Goal: Task Accomplishment & Management: Manage account settings

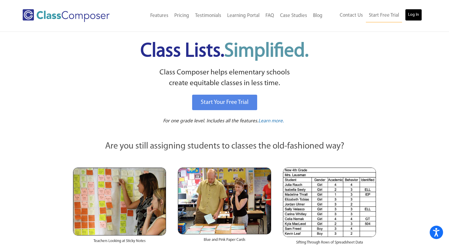
click at [411, 15] on link "Log In" at bounding box center [413, 15] width 17 height 12
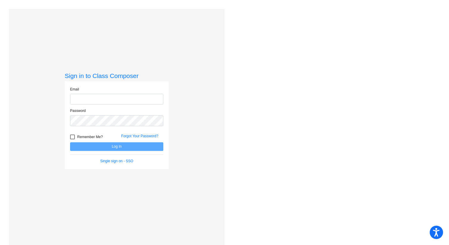
type input "[EMAIL_ADDRESS][PERSON_NAME][DOMAIN_NAME]"
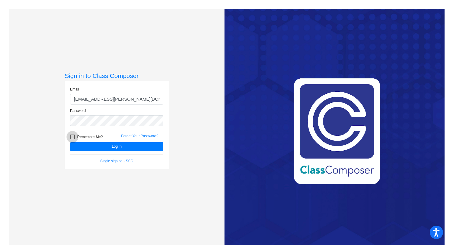
click at [70, 137] on div at bounding box center [72, 136] width 5 height 5
click at [72, 139] on input "Remember Me?" at bounding box center [72, 139] width 0 height 0
checkbox input "true"
click at [86, 146] on button "Log In" at bounding box center [116, 146] width 93 height 9
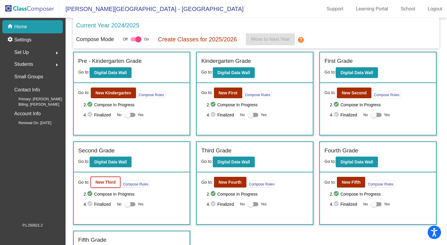
click at [104, 184] on b "New Third" at bounding box center [105, 182] width 20 height 5
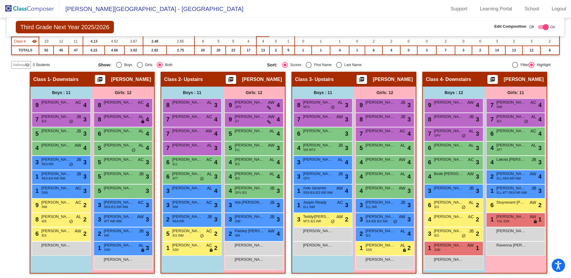
scroll to position [96, 0]
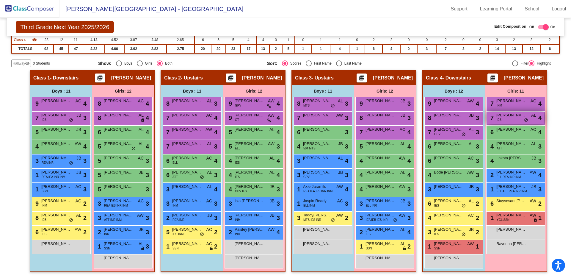
click at [449, 120] on div "7 [PERSON_NAME] IES AL lock do_not_disturb_alt 4" at bounding box center [515, 117] width 57 height 12
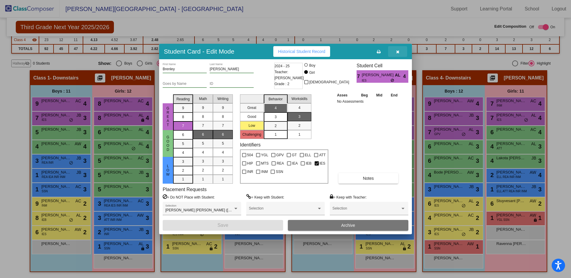
click at [397, 52] on icon "button" at bounding box center [397, 52] width 3 height 4
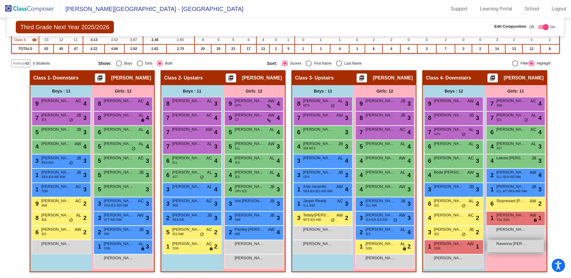
click at [449, 244] on span "Ravenna [PERSON_NAME]" at bounding box center [511, 244] width 30 height 6
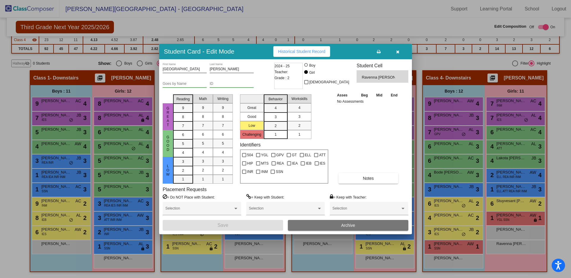
click at [399, 54] on button "button" at bounding box center [397, 51] width 19 height 11
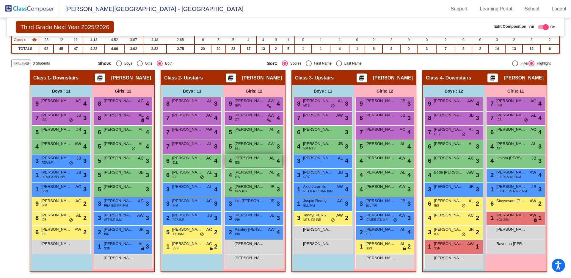
click at [252, 160] on span "[PERSON_NAME]" at bounding box center [250, 158] width 30 height 6
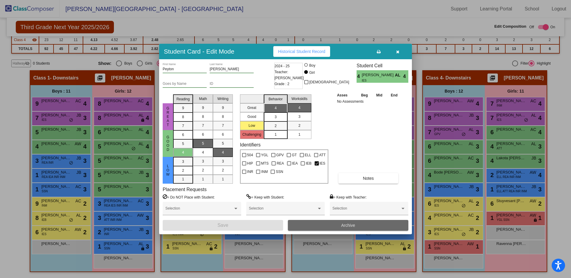
click at [330, 224] on button "Archive" at bounding box center [348, 225] width 120 height 11
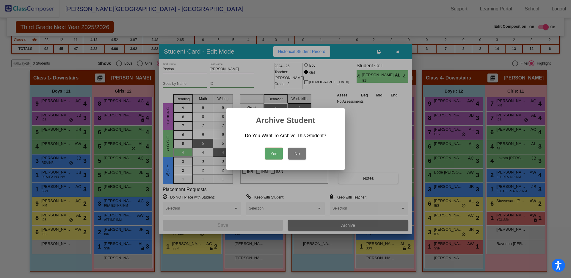
click at [301, 155] on button "No" at bounding box center [297, 153] width 18 height 12
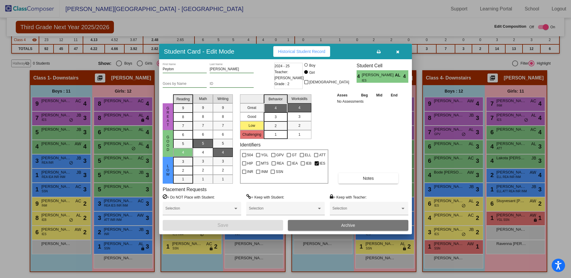
click at [398, 53] on icon "button" at bounding box center [397, 52] width 3 height 4
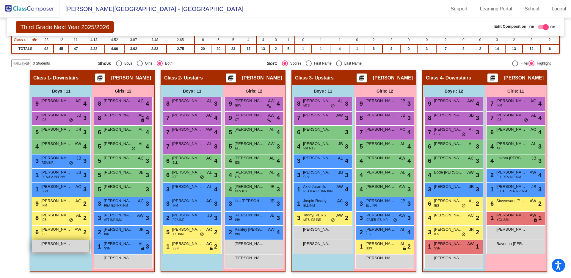
click at [61, 244] on div "[PERSON_NAME] lock do_not_disturb_alt" at bounding box center [60, 246] width 57 height 12
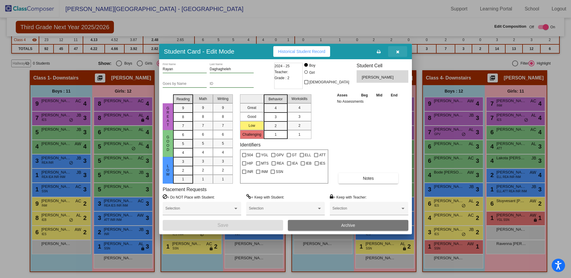
click at [397, 55] on button "button" at bounding box center [397, 51] width 19 height 11
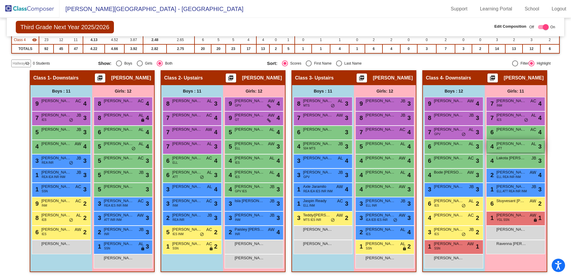
click at [449, 147] on div "4 [PERSON_NAME] ATT AL lock do_not_disturb_alt 3" at bounding box center [515, 146] width 57 height 12
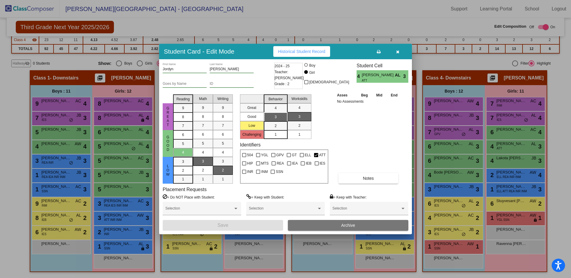
click at [343, 224] on span "Archive" at bounding box center [348, 225] width 14 height 5
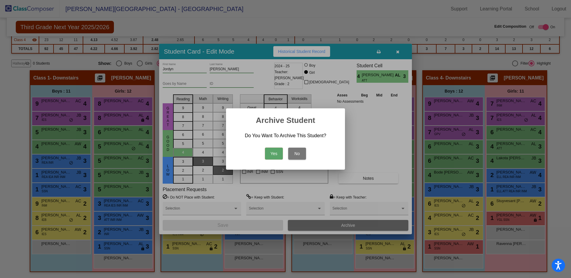
click at [274, 154] on button "Yes" at bounding box center [274, 153] width 18 height 12
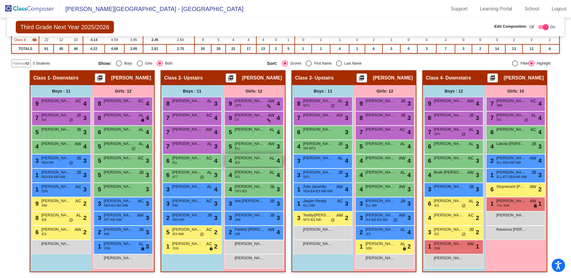
click at [260, 162] on div "4 [PERSON_NAME] IES AL lock do_not_disturb_alt 4" at bounding box center [253, 160] width 57 height 12
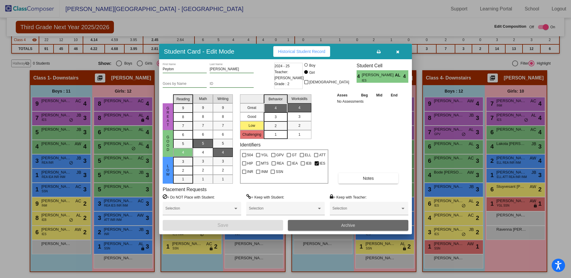
click at [348, 226] on span "Archive" at bounding box center [348, 225] width 14 height 5
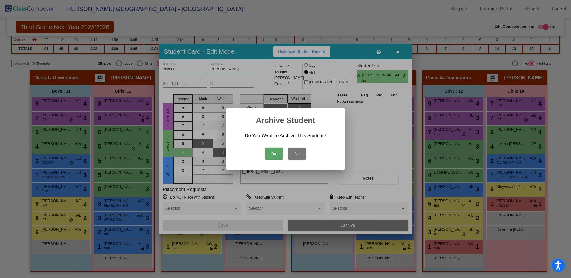
click at [273, 154] on button "Yes" at bounding box center [274, 153] width 18 height 12
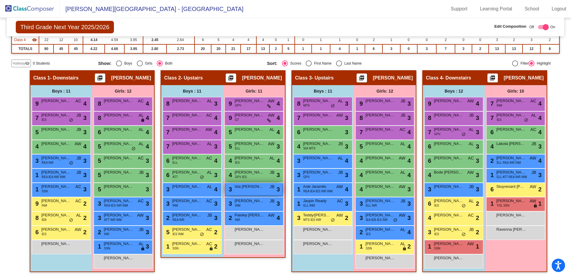
click at [249, 192] on div "3 Isla [PERSON_NAME] lock do_not_disturb_alt 3" at bounding box center [253, 189] width 57 height 12
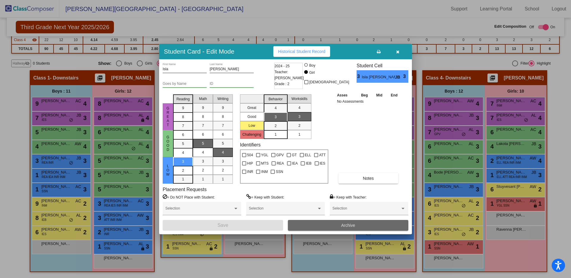
click at [328, 226] on button "Archive" at bounding box center [348, 225] width 120 height 11
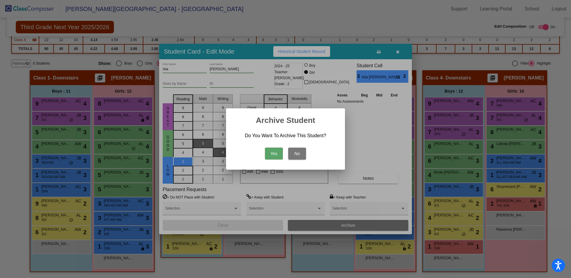
click at [277, 154] on button "Yes" at bounding box center [274, 153] width 18 height 12
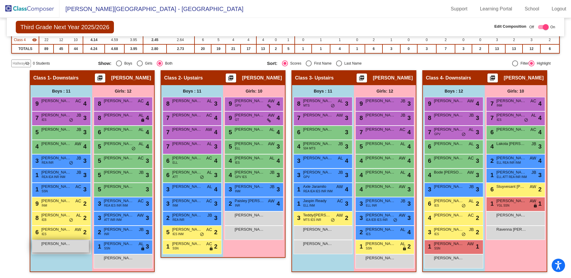
click at [54, 244] on div "[PERSON_NAME] lock do_not_disturb_alt" at bounding box center [60, 246] width 57 height 12
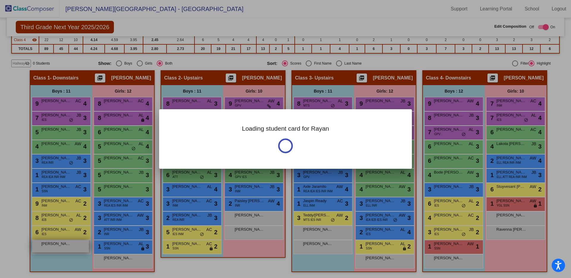
click at [54, 244] on div at bounding box center [285, 139] width 571 height 278
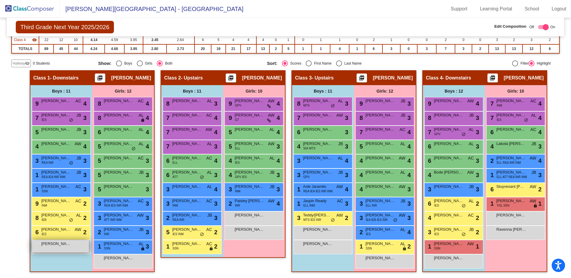
click at [68, 242] on span "[PERSON_NAME]" at bounding box center [56, 244] width 30 height 6
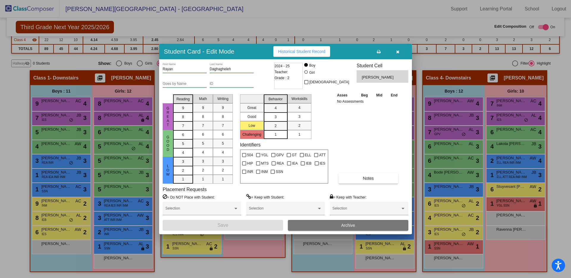
click at [334, 225] on button "Archive" at bounding box center [348, 225] width 120 height 11
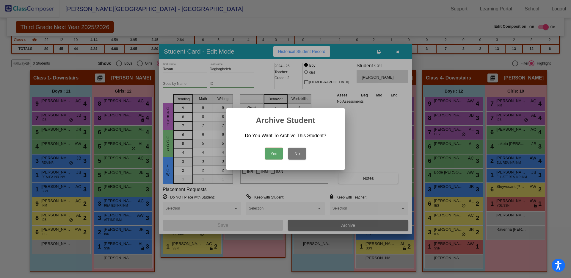
click at [270, 156] on button "Yes" at bounding box center [274, 153] width 18 height 12
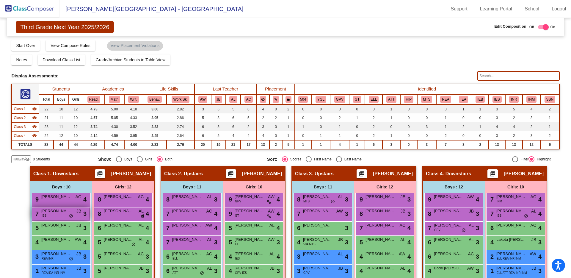
scroll to position [0, 0]
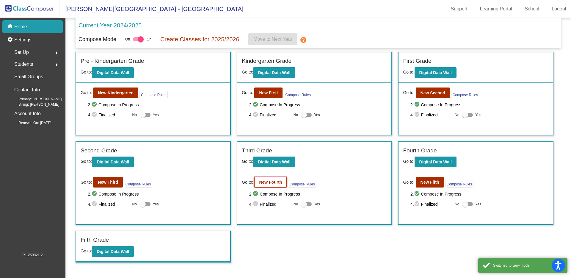
click at [273, 182] on b "New Fourth" at bounding box center [270, 182] width 23 height 5
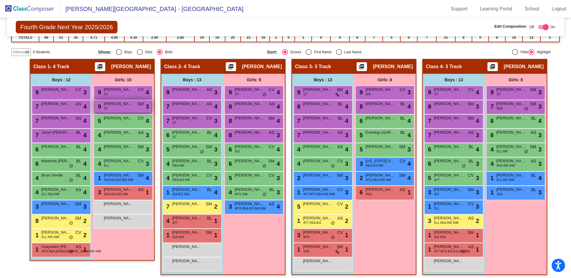
scroll to position [108, 0]
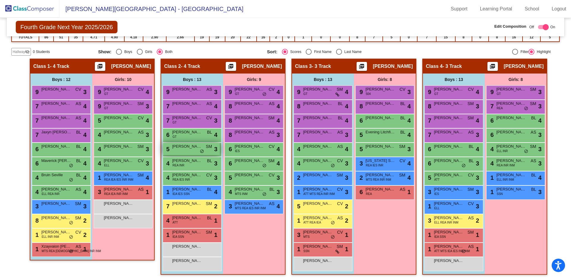
click at [183, 150] on div "5 [PERSON_NAME] SM lock do_not_disturb_alt 3" at bounding box center [191, 149] width 57 height 12
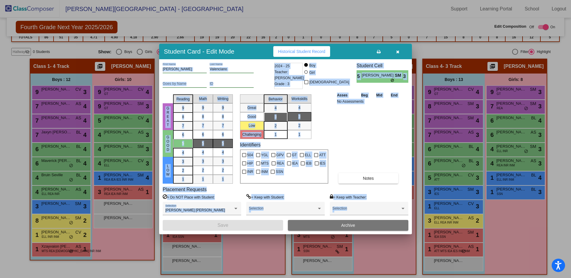
click at [361, 150] on div "Asses Beg Mid End No Assessments Notes" at bounding box center [368, 138] width 66 height 92
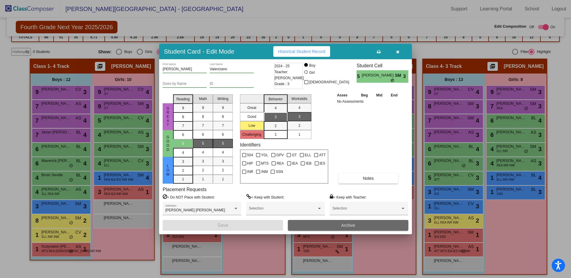
click at [358, 229] on button "Archive" at bounding box center [348, 225] width 120 height 11
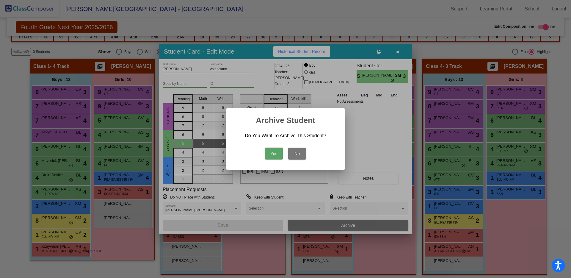
click at [276, 151] on button "Yes" at bounding box center [274, 153] width 18 height 12
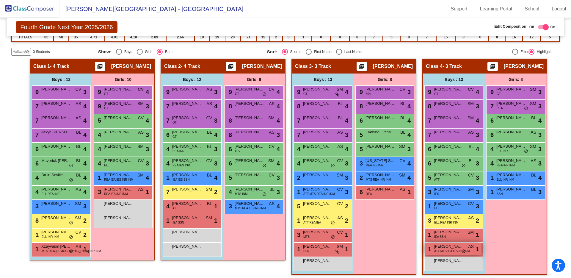
click at [445, 244] on span "[PERSON_NAME] [PERSON_NAME]" at bounding box center [449, 246] width 30 height 6
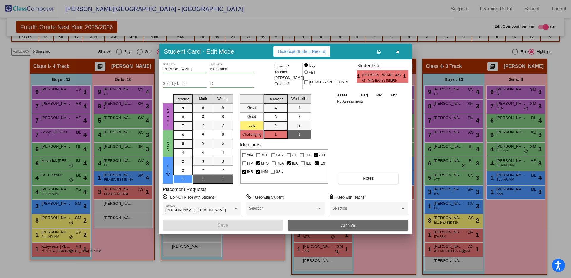
click at [368, 225] on button "Archive" at bounding box center [348, 225] width 120 height 11
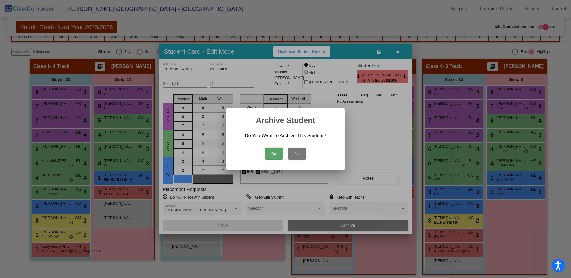
click at [277, 161] on div "Yes No" at bounding box center [285, 152] width 105 height 21
click at [277, 154] on button "Yes" at bounding box center [274, 153] width 18 height 12
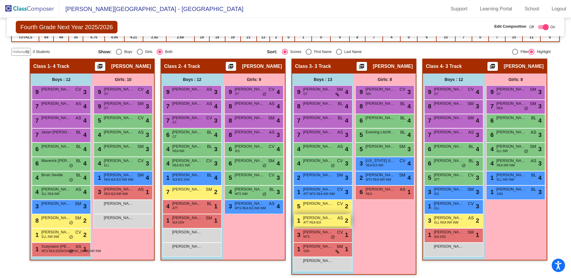
click at [318, 221] on span "ATT REA IEA" at bounding box center [312, 222] width 18 height 4
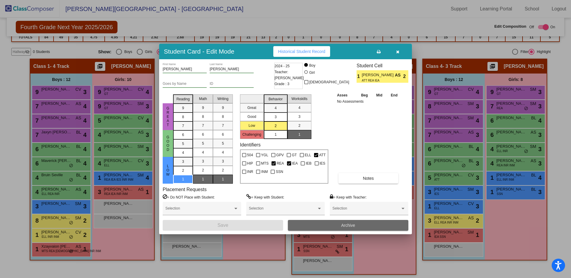
click at [338, 224] on button "Archive" at bounding box center [348, 225] width 120 height 11
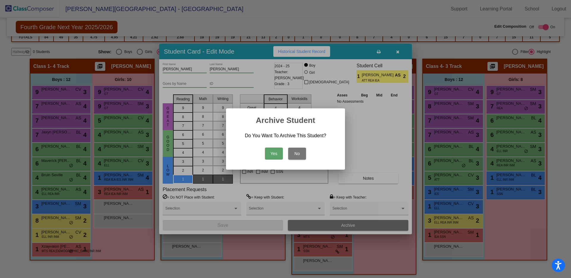
click at [275, 153] on button "Yes" at bounding box center [274, 153] width 18 height 12
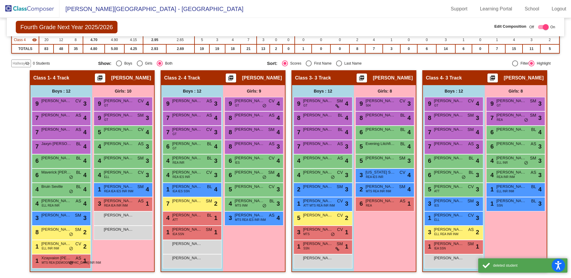
scroll to position [96, 0]
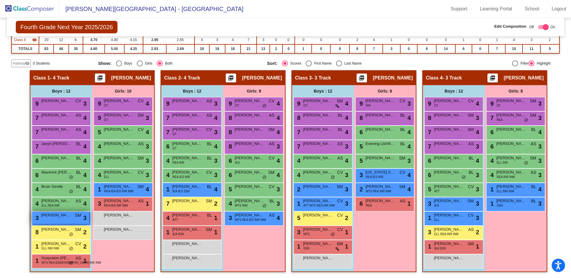
click at [58, 217] on span "[PERSON_NAME]" at bounding box center [56, 215] width 30 height 6
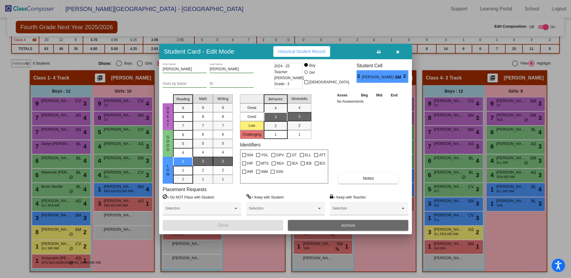
click at [324, 225] on button "Archive" at bounding box center [348, 225] width 120 height 11
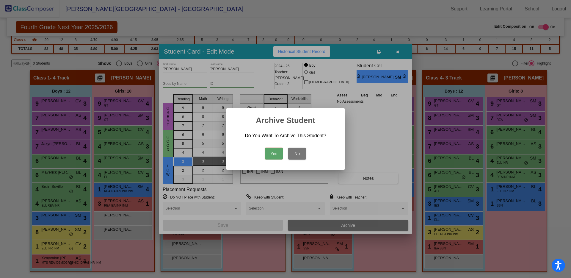
click at [276, 158] on button "Yes" at bounding box center [274, 153] width 18 height 12
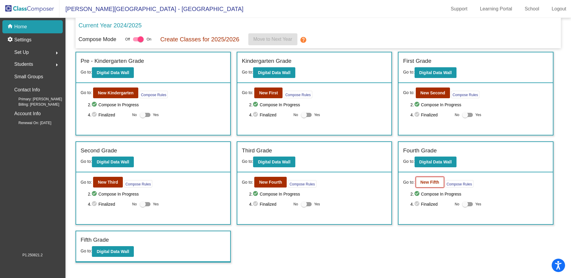
click at [432, 184] on b "New Fifth" at bounding box center [429, 182] width 19 height 5
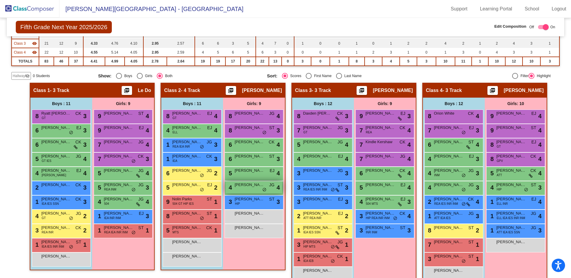
scroll to position [96, 0]
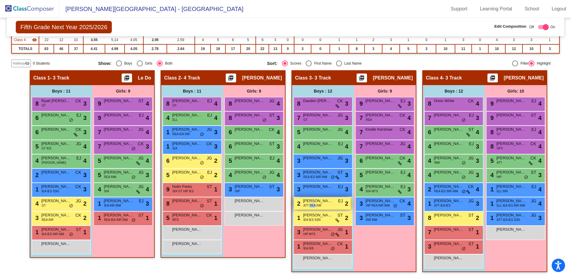
click at [308, 205] on span "ATT REA INR" at bounding box center [312, 205] width 18 height 4
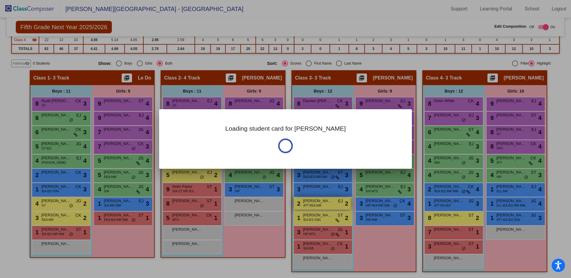
click at [308, 205] on div at bounding box center [285, 139] width 571 height 278
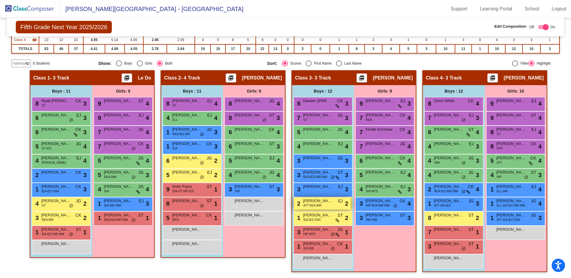
click at [308, 205] on span "ATT REA INR" at bounding box center [312, 205] width 18 height 4
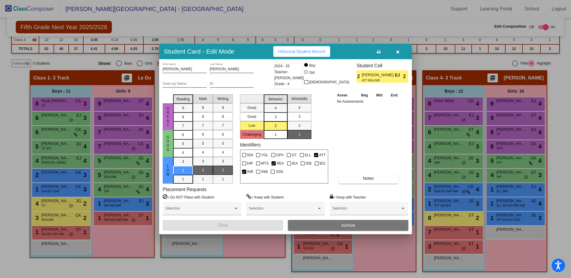
click at [340, 225] on button "Archive" at bounding box center [348, 225] width 120 height 11
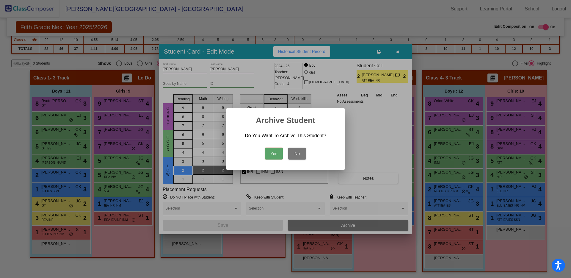
click at [271, 156] on button "Yes" at bounding box center [274, 153] width 18 height 12
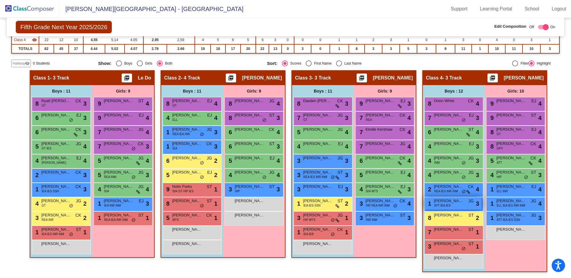
click at [444, 207] on span "ATT IEA IES" at bounding box center [442, 205] width 16 height 4
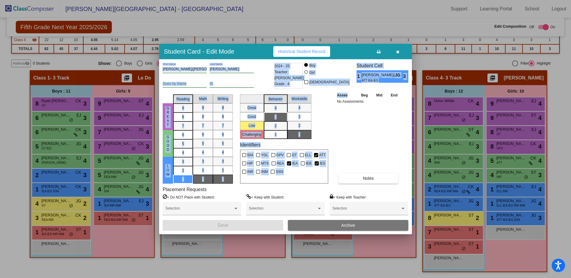
drag, startPoint x: 465, startPoint y: 113, endPoint x: 342, endPoint y: 187, distance: 143.4
click at [342, 187] on div "Student Card - Edit Mode Historical Student Record [PERSON_NAME]([PERSON_NAME])…" at bounding box center [285, 139] width 571 height 278
click at [342, 229] on button "Archive" at bounding box center [348, 225] width 120 height 11
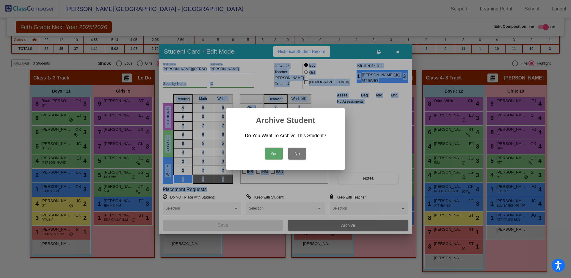
click at [278, 156] on button "Yes" at bounding box center [274, 153] width 18 height 12
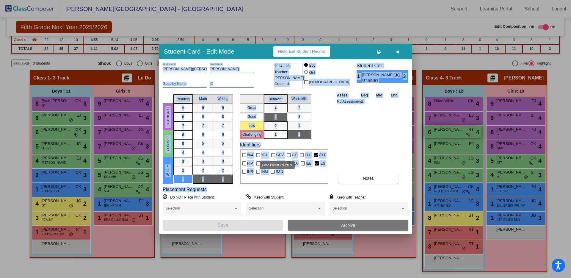
scroll to position [82, 0]
